Goal: Check status: Check status

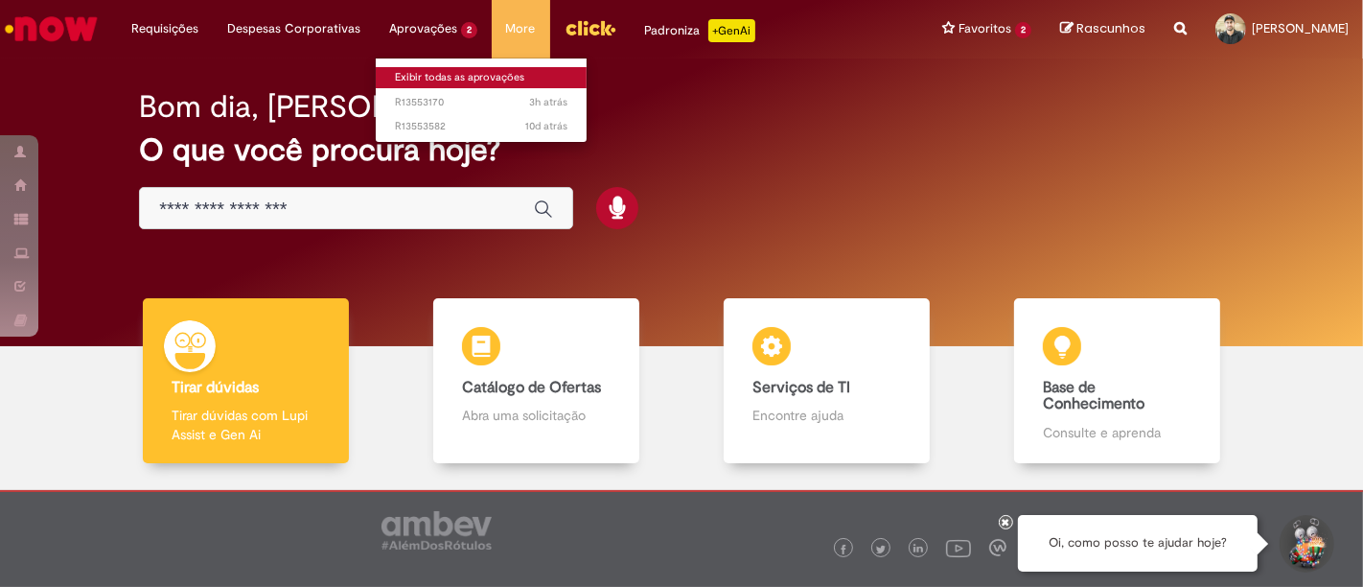
click at [442, 73] on link "Exibir todas as aprovações" at bounding box center [481, 77] width 211 height 21
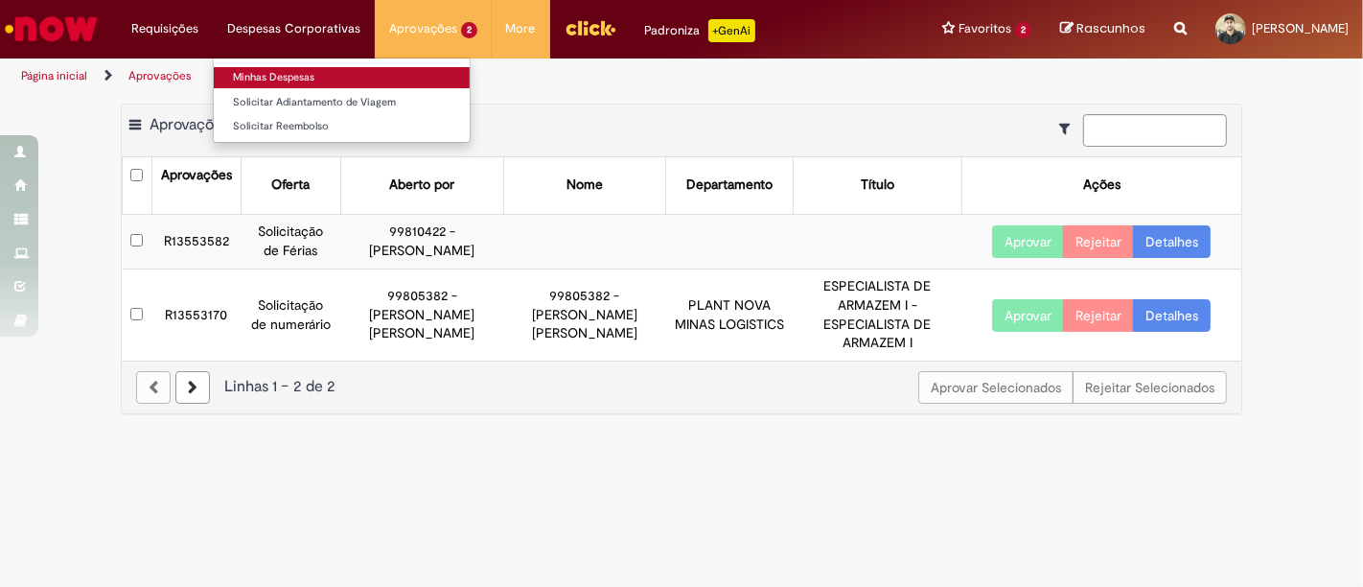
click at [293, 76] on link "Minhas Despesas" at bounding box center [342, 77] width 256 height 21
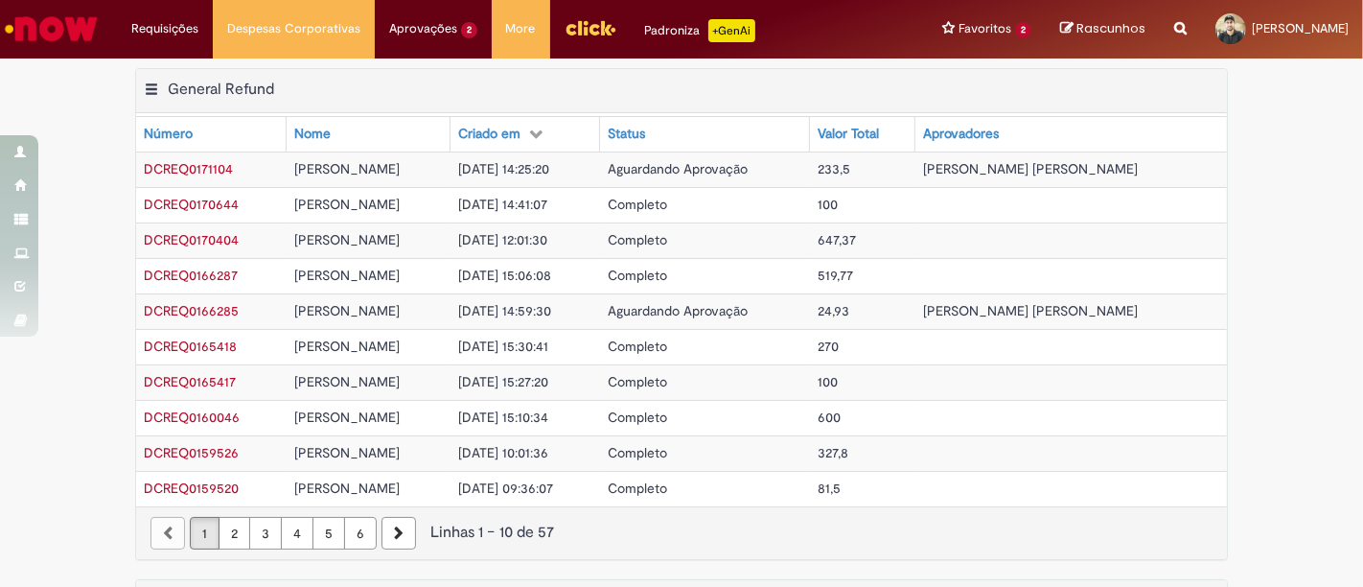
click at [519, 235] on span "[DATE] 12:01:30" at bounding box center [502, 239] width 89 height 17
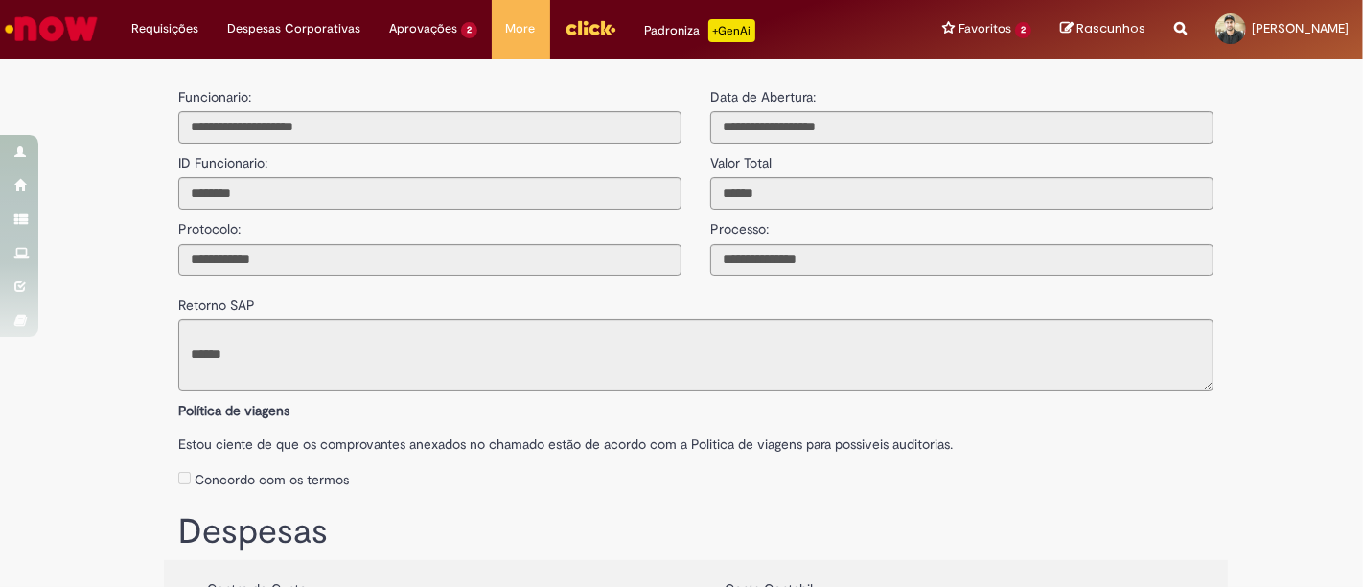
type input "**********"
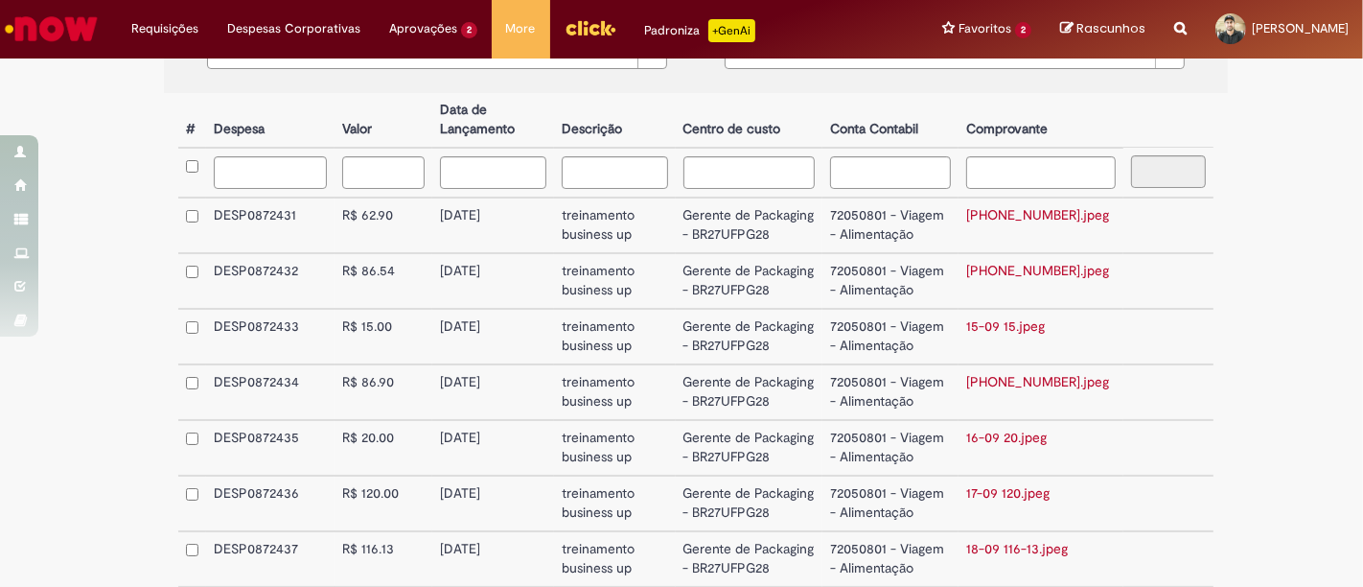
scroll to position [572, 0]
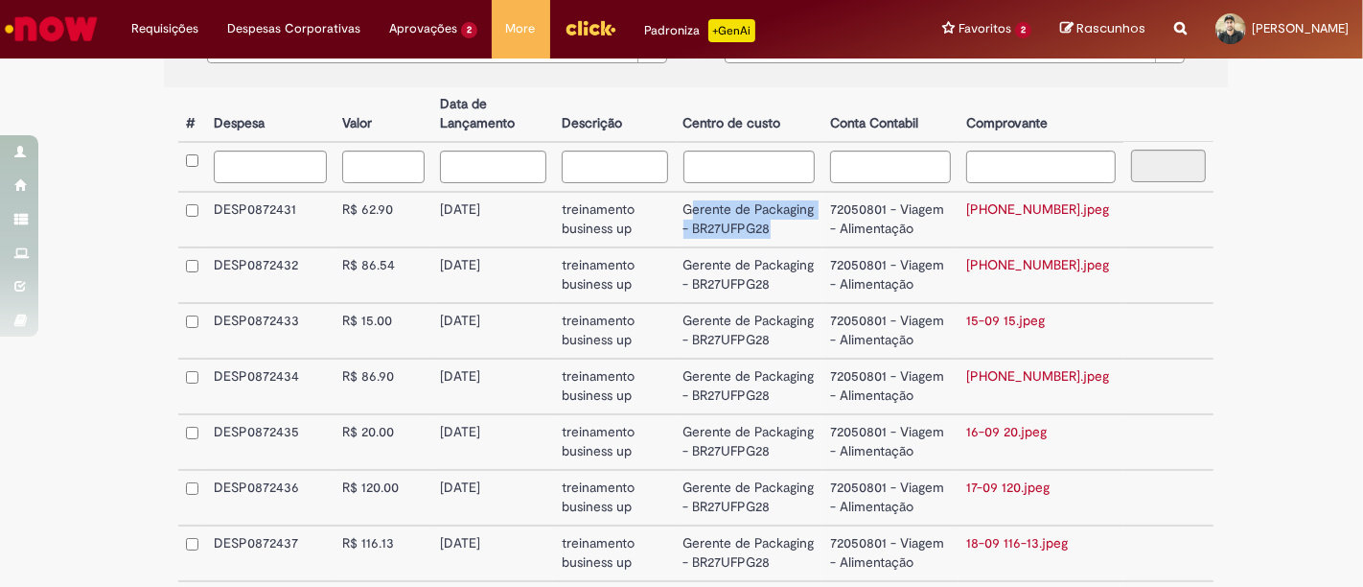
drag, startPoint x: 711, startPoint y: 206, endPoint x: 808, endPoint y: 241, distance: 102.8
click at [822, 233] on td "Gerente de Packaging - BR27UFPG28" at bounding box center [749, 220] width 147 height 56
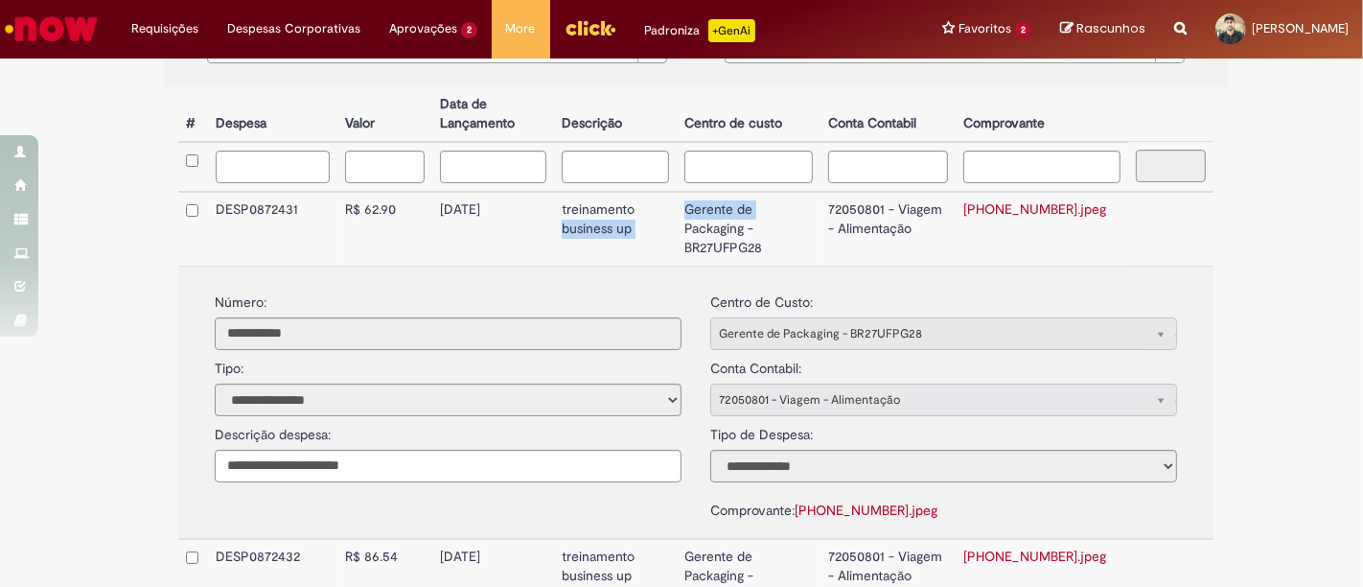
drag, startPoint x: 686, startPoint y: 198, endPoint x: 772, endPoint y: 218, distance: 87.4
click at [772, 218] on tr "DESP0872431 62.90 R$ 62.90 62.90 [DATE] treinamento business up Gerente de Pack…" at bounding box center [695, 229] width 1035 height 74
click at [690, 223] on td "Gerente de Packaging - BR27UFPG28" at bounding box center [749, 229] width 144 height 74
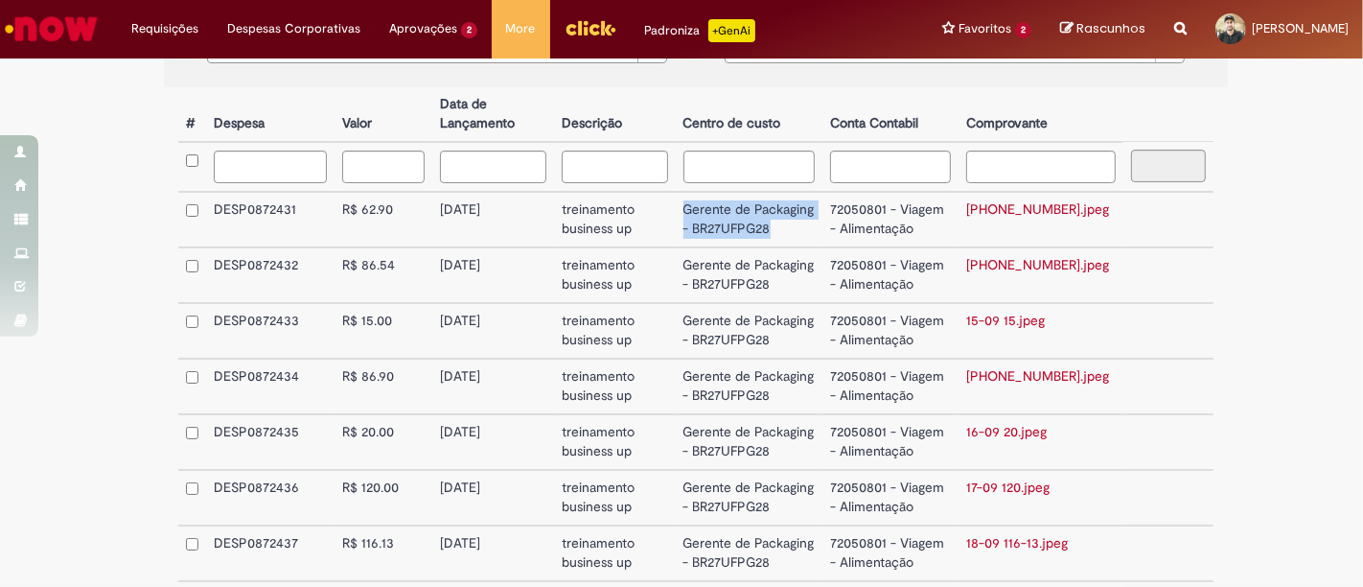
drag, startPoint x: 698, startPoint y: 203, endPoint x: 820, endPoint y: 233, distance: 125.3
click at [820, 233] on td "Gerente de Packaging - BR27UFPG28" at bounding box center [749, 220] width 147 height 56
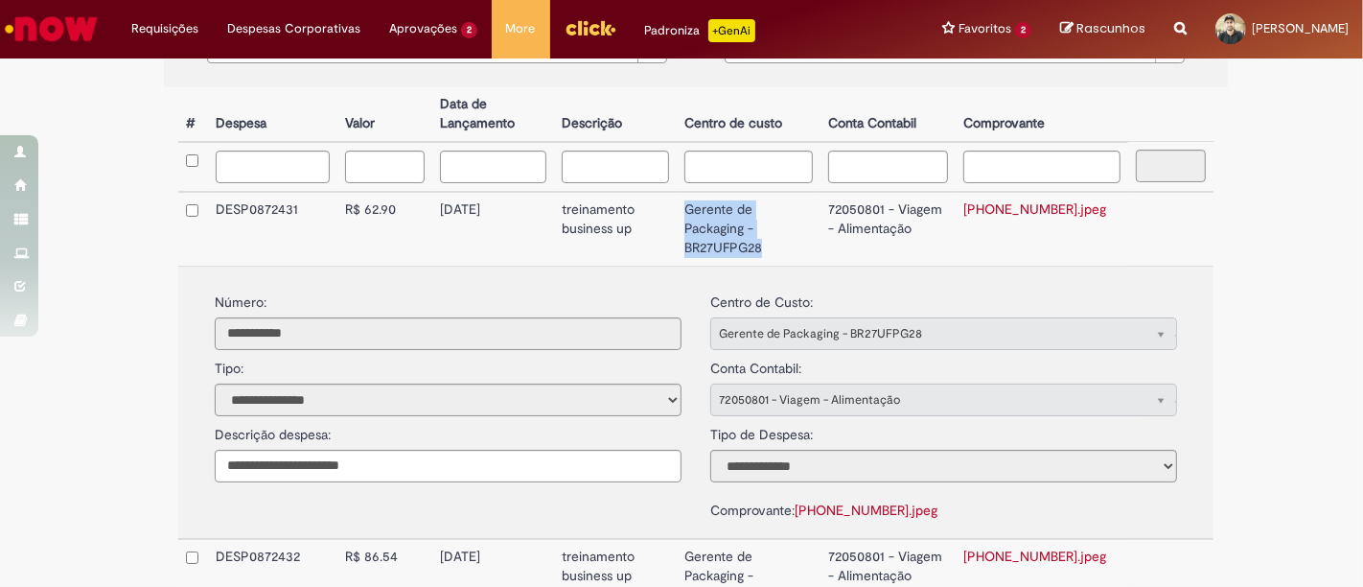
copy td "Gerente de Packaging - BR27UFPG28"
